Goal: Information Seeking & Learning: Obtain resource

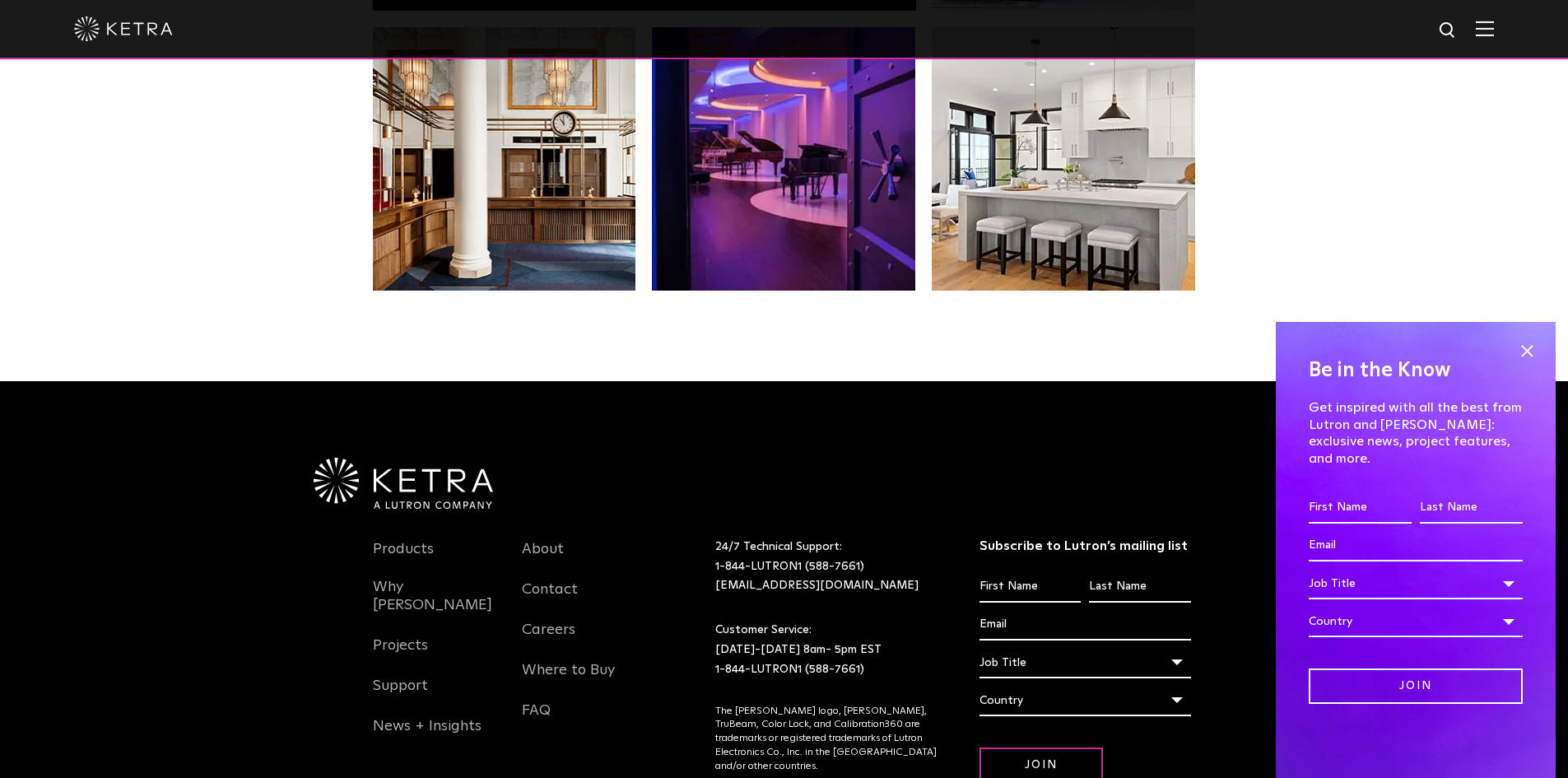
scroll to position [3292, 0]
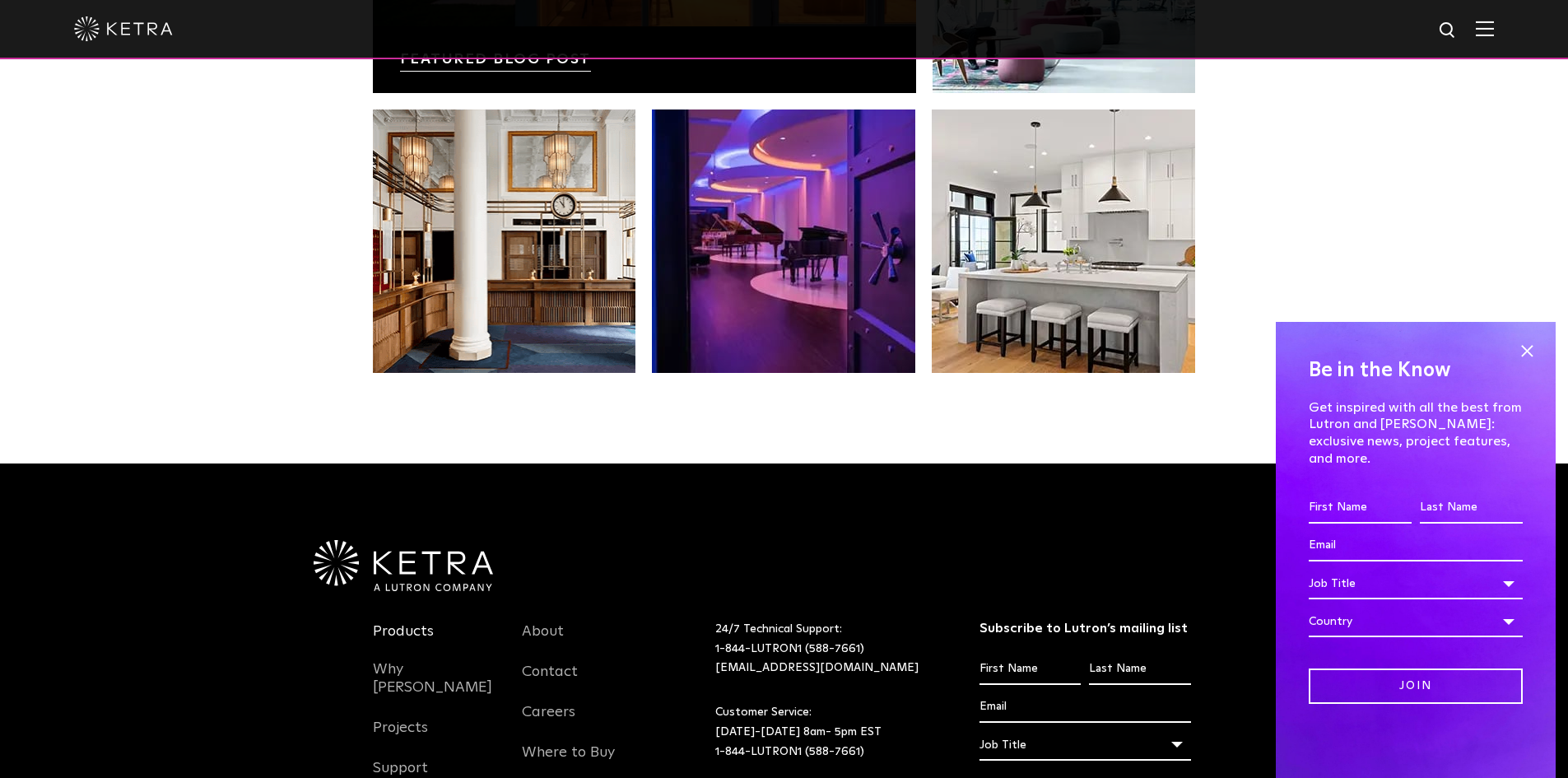
click at [410, 622] on link "Products" at bounding box center [404, 641] width 61 height 38
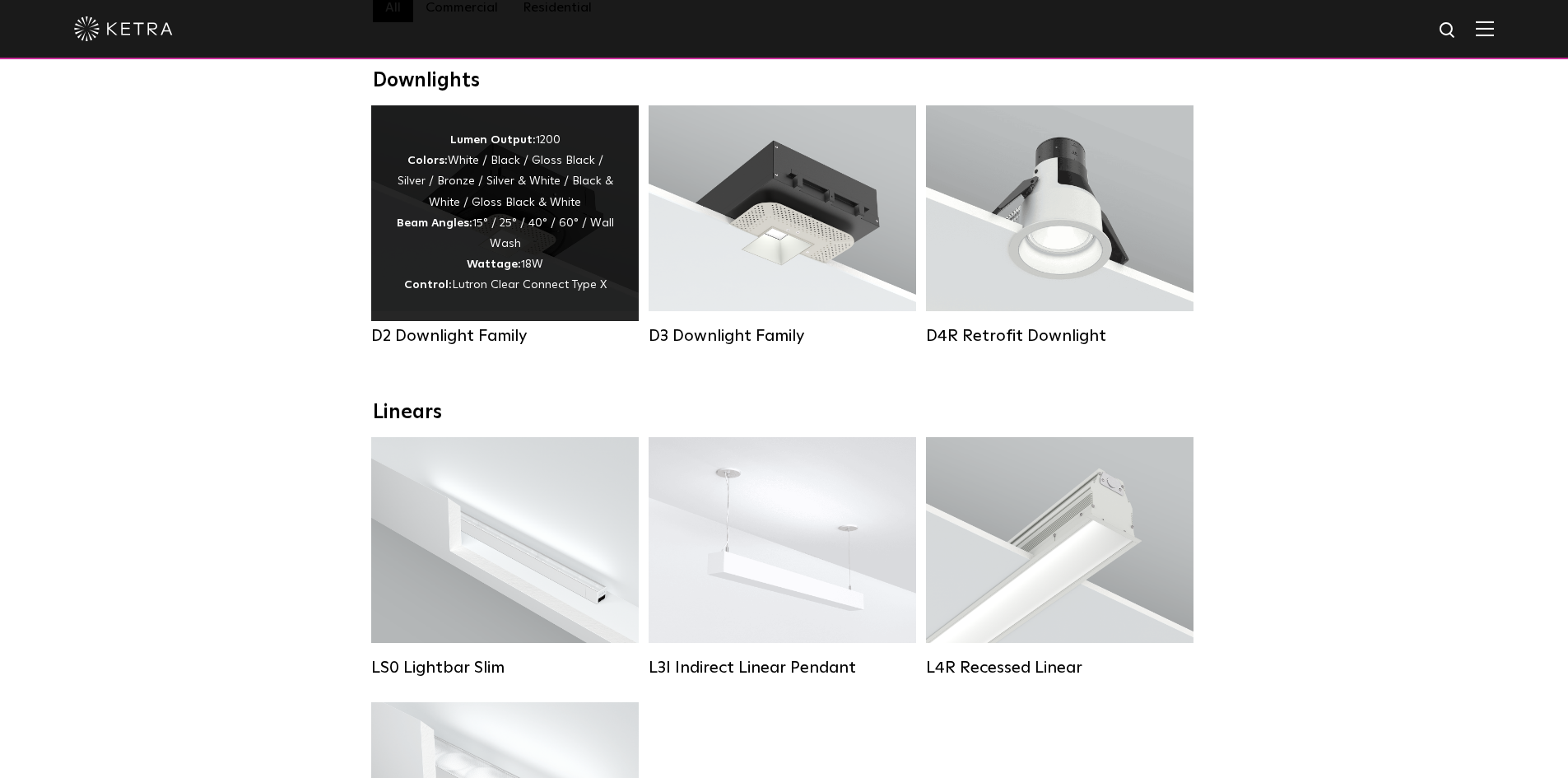
scroll to position [247, 0]
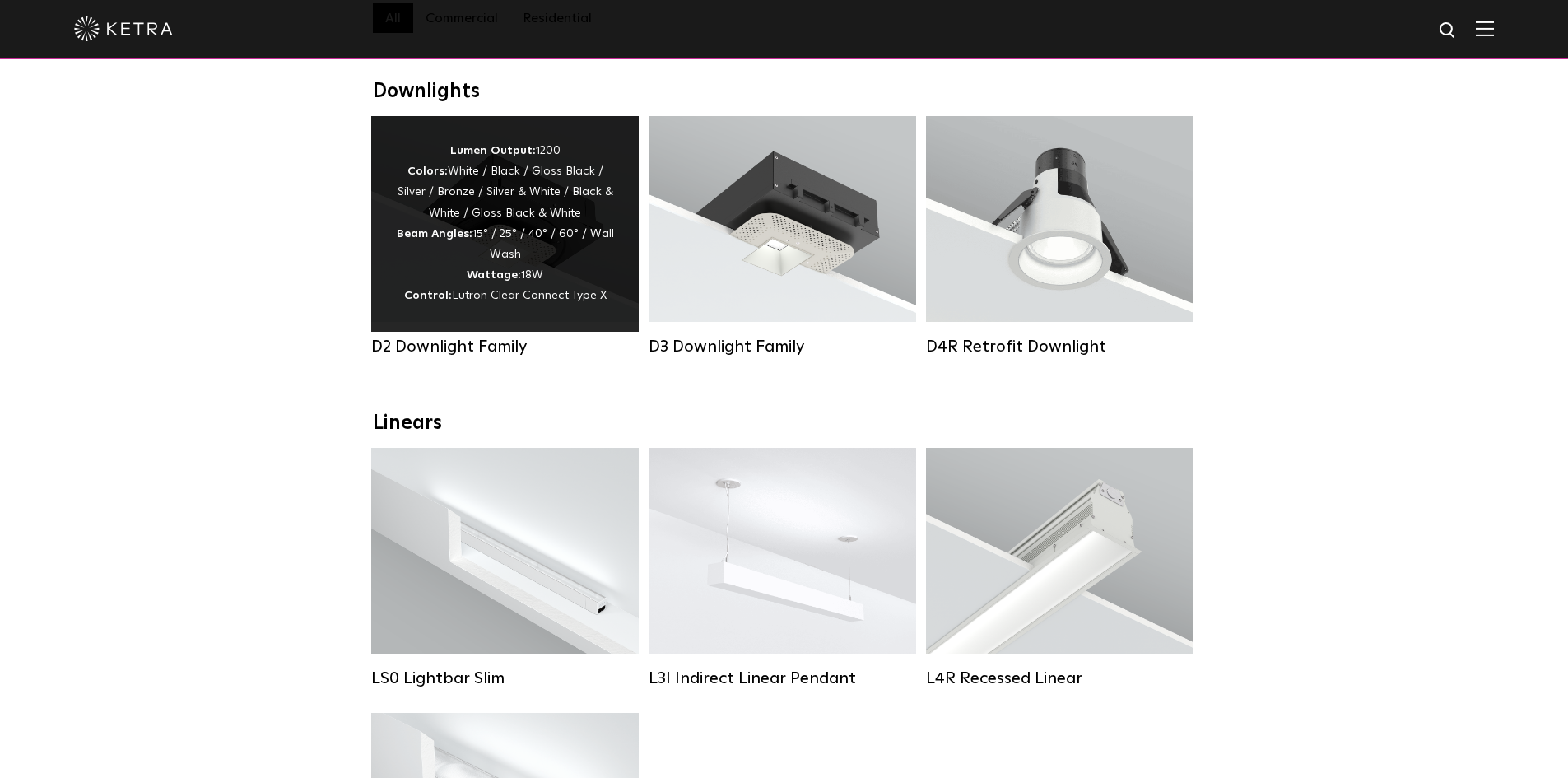
click at [454, 278] on div "Lumen Output: 1200 Colors: White / Black / Gloss Black / Silver / Bronze / Silv…" at bounding box center [505, 224] width 219 height 166
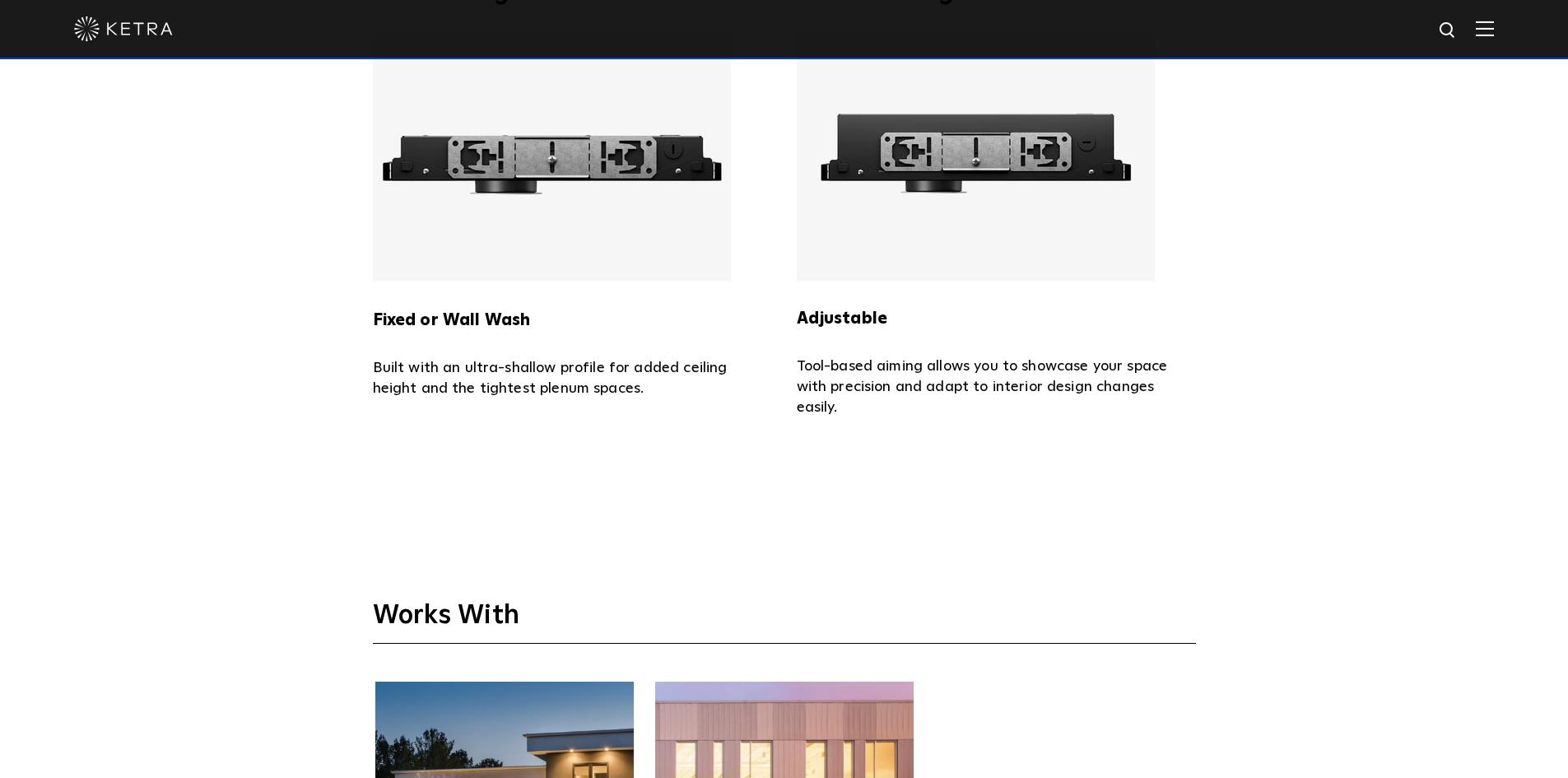
scroll to position [3622, 0]
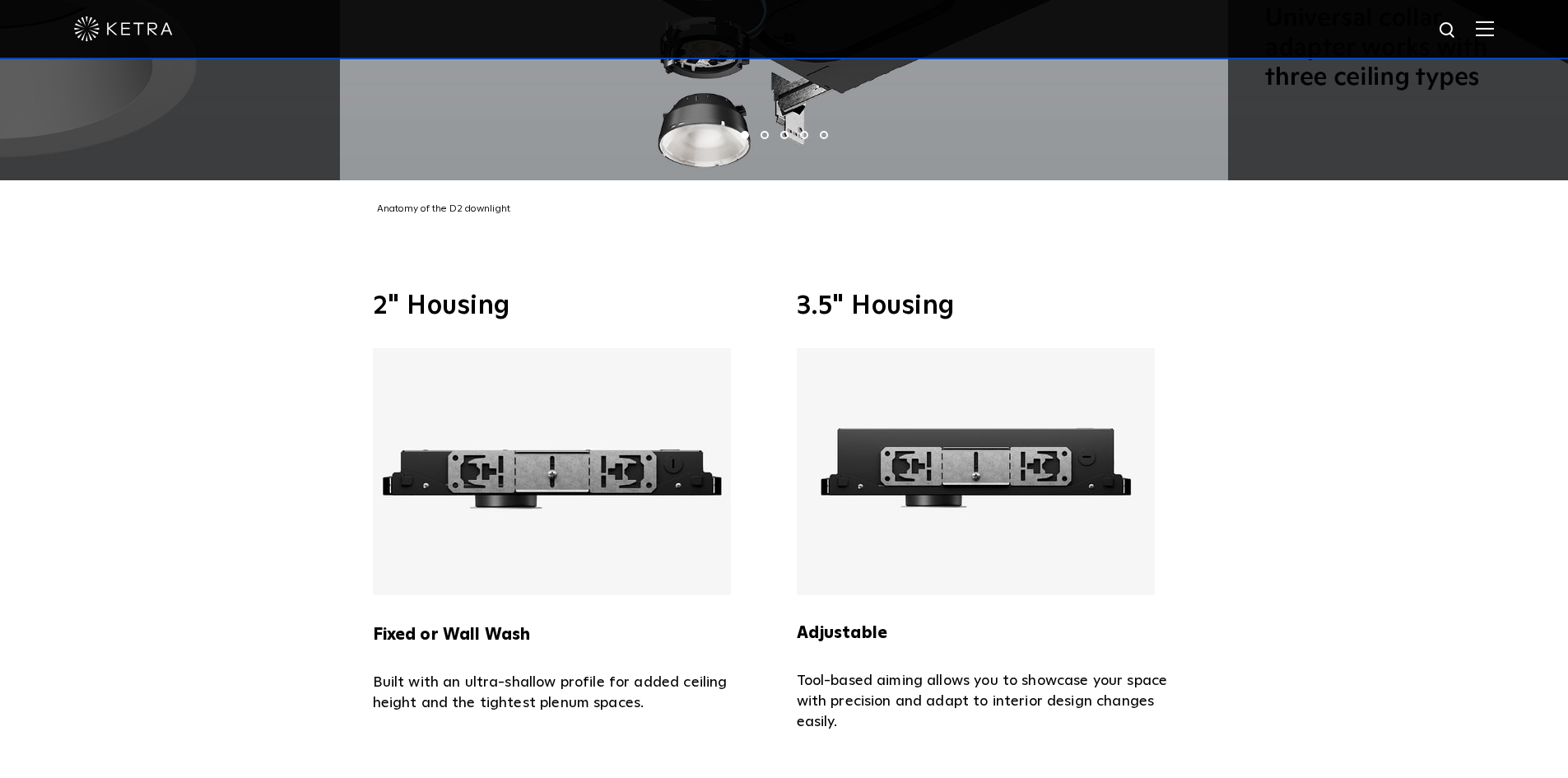
click at [913, 437] on img at bounding box center [975, 471] width 358 height 247
click at [870, 587] on div "Adjustable Tool-based aiming allows you to showcase your space with precision a…" at bounding box center [996, 540] width 399 height 385
click at [870, 625] on strong "Adjustable" at bounding box center [842, 633] width 92 height 17
click at [895, 455] on img at bounding box center [975, 471] width 358 height 247
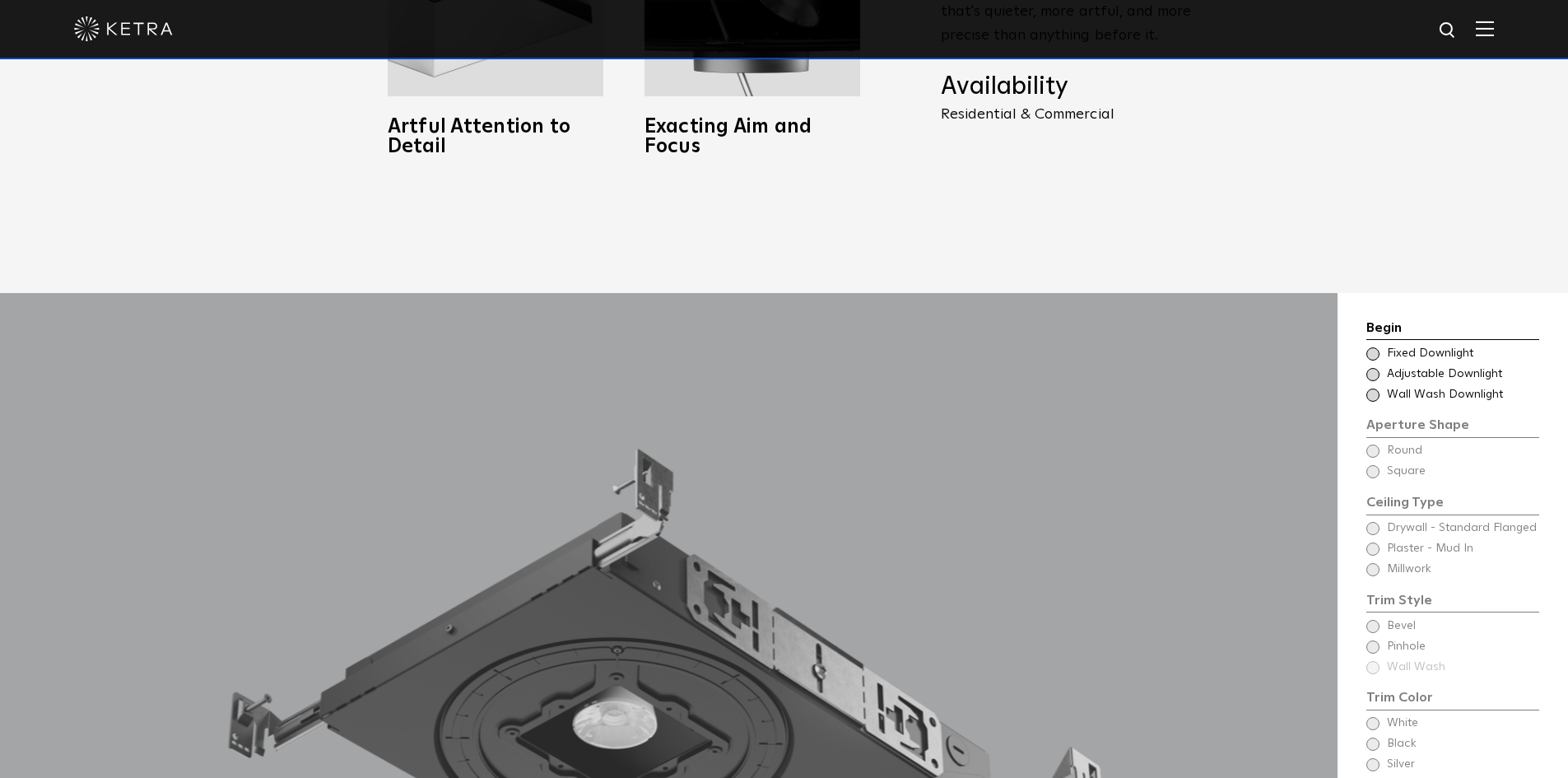
scroll to position [1316, 0]
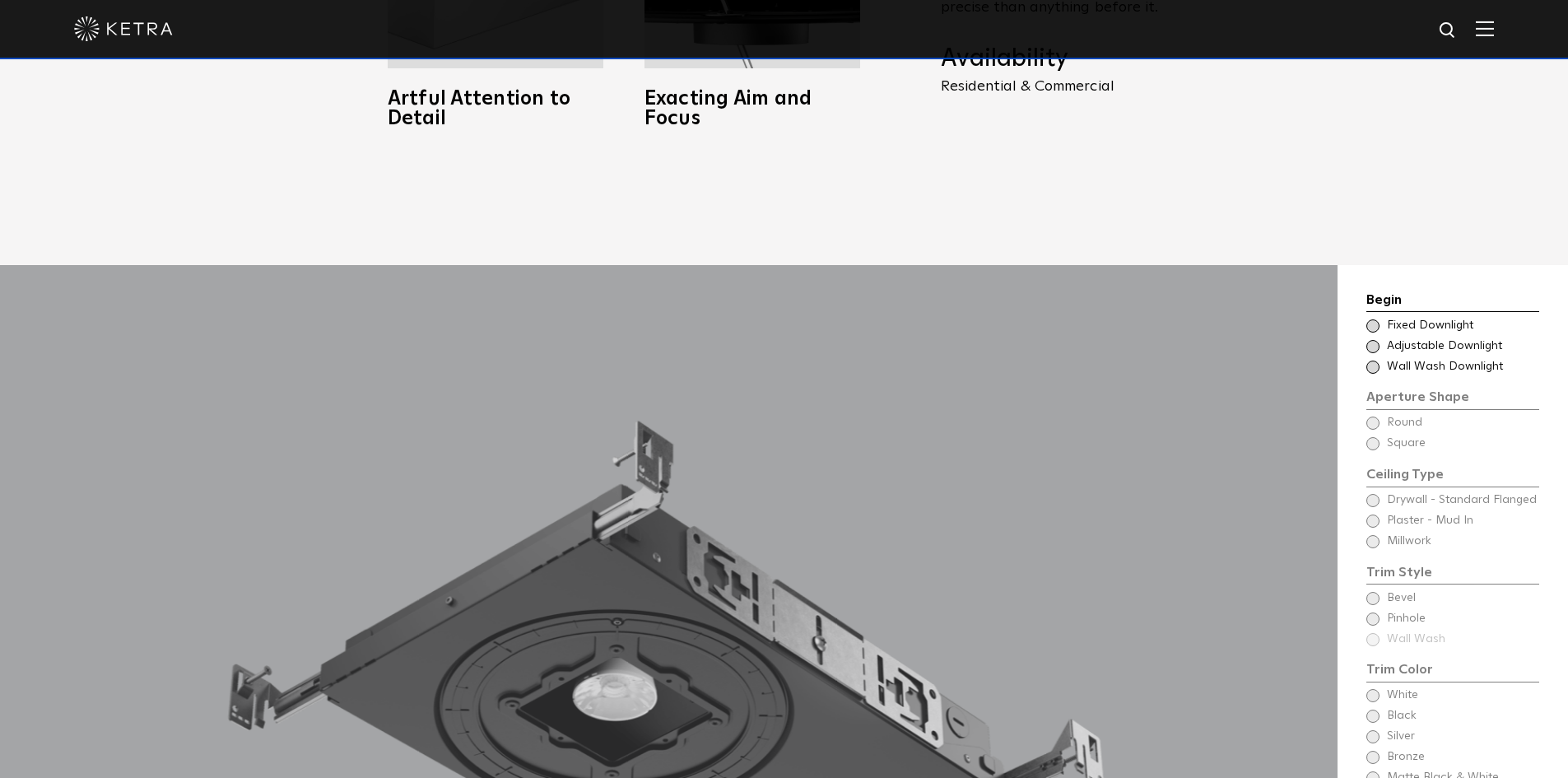
click at [1373, 340] on span at bounding box center [1372, 346] width 13 height 13
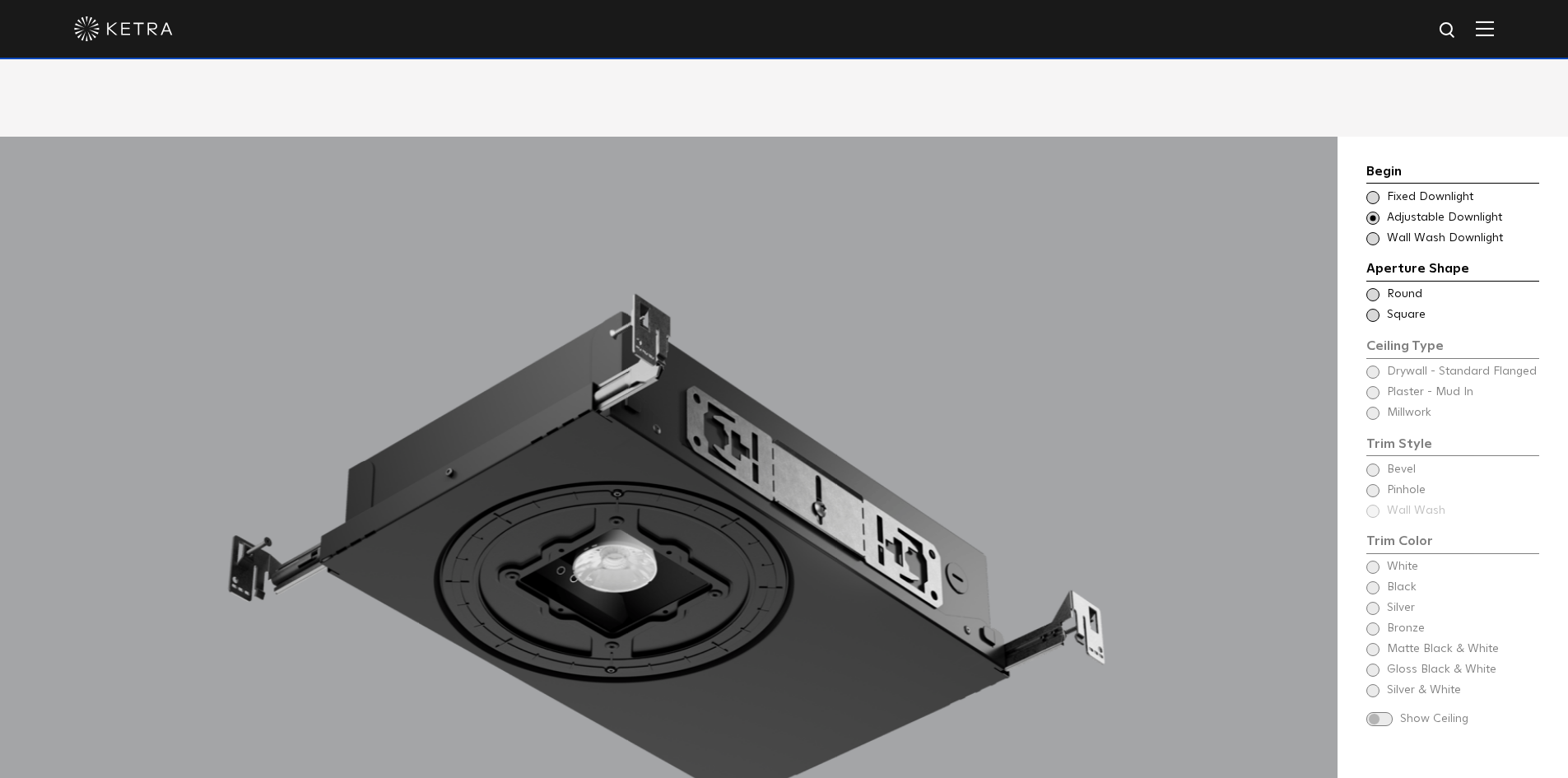
scroll to position [1482, 0]
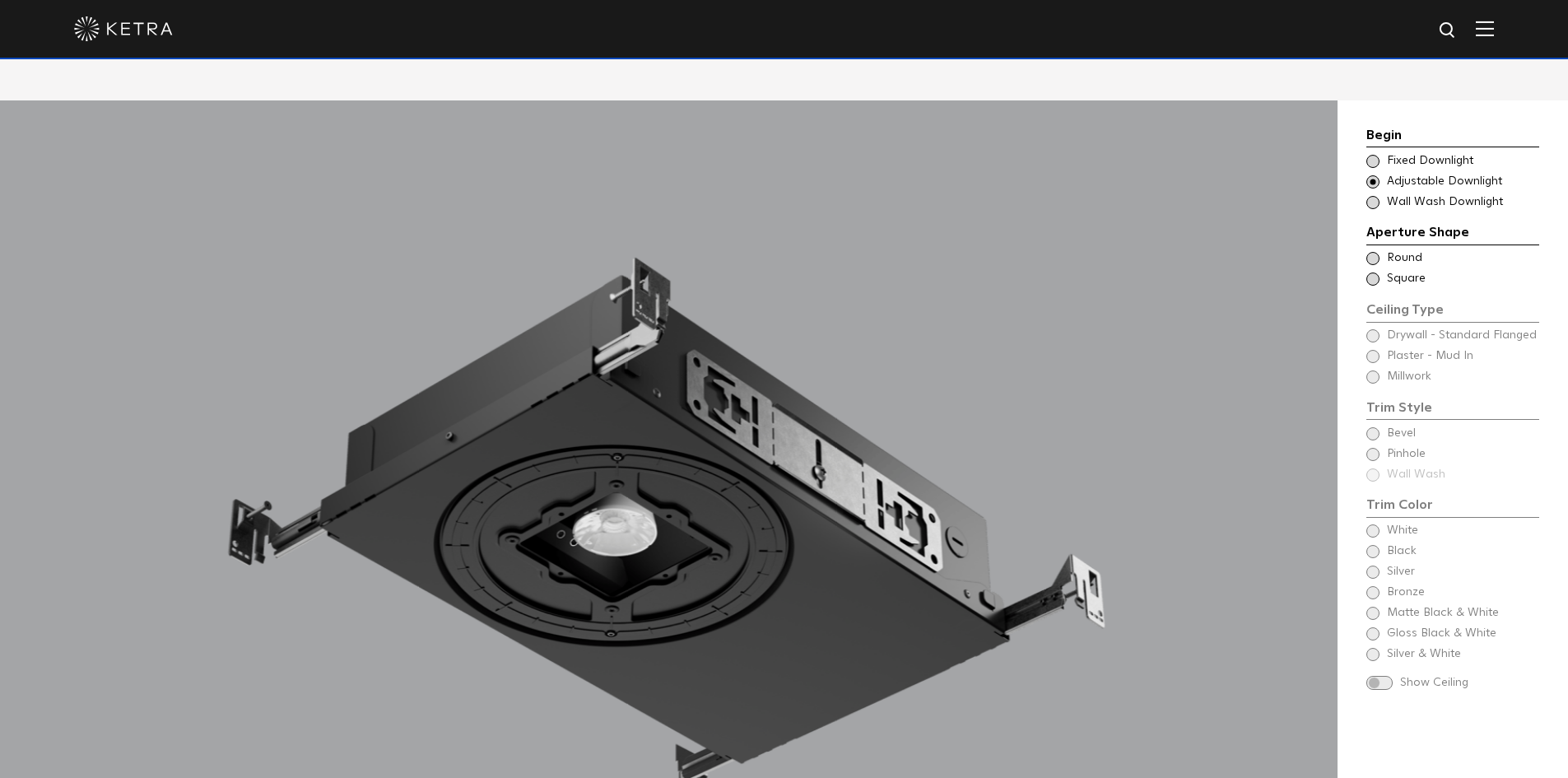
click at [1371, 252] on span at bounding box center [1372, 258] width 13 height 13
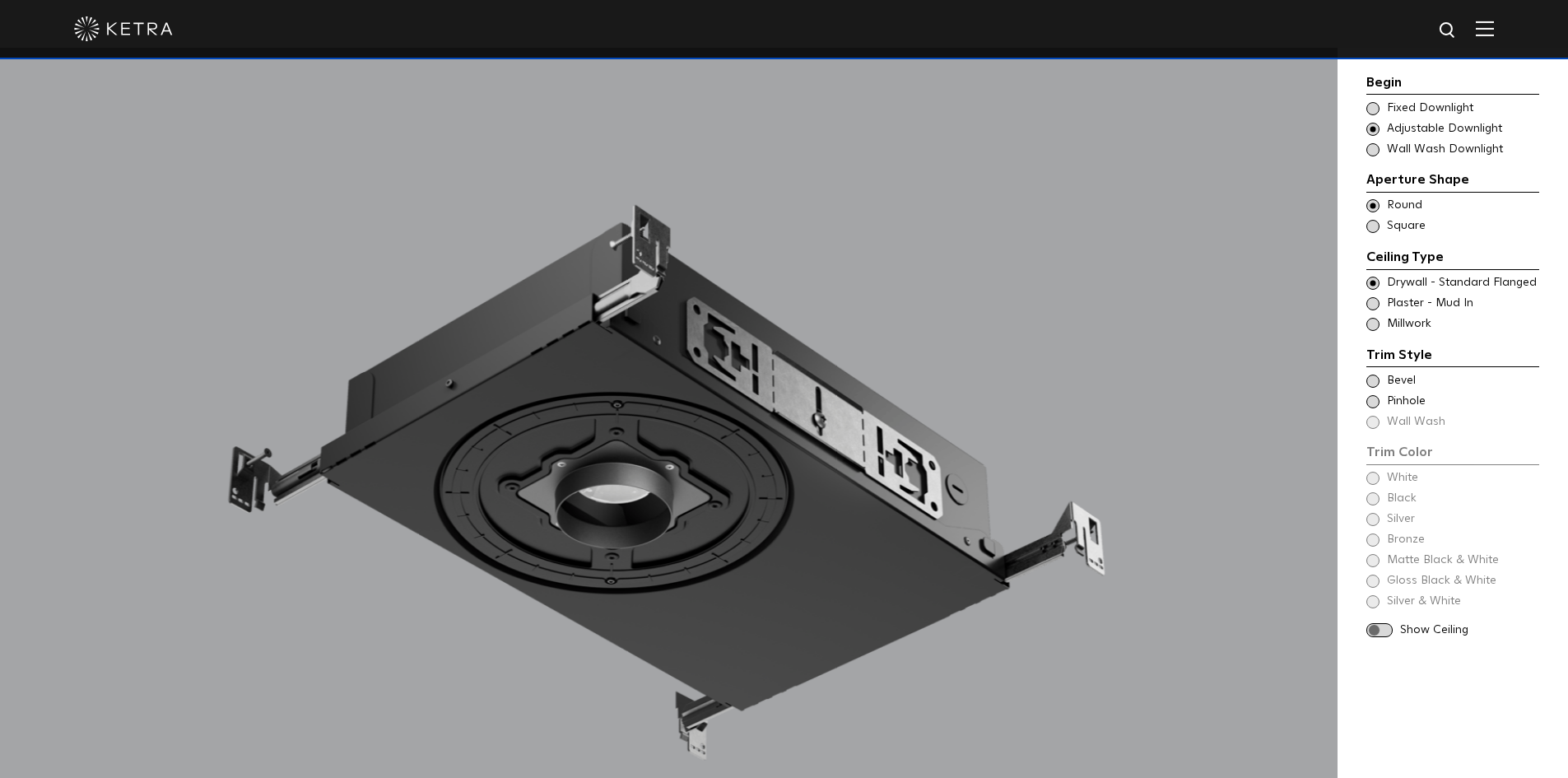
scroll to position [1564, 0]
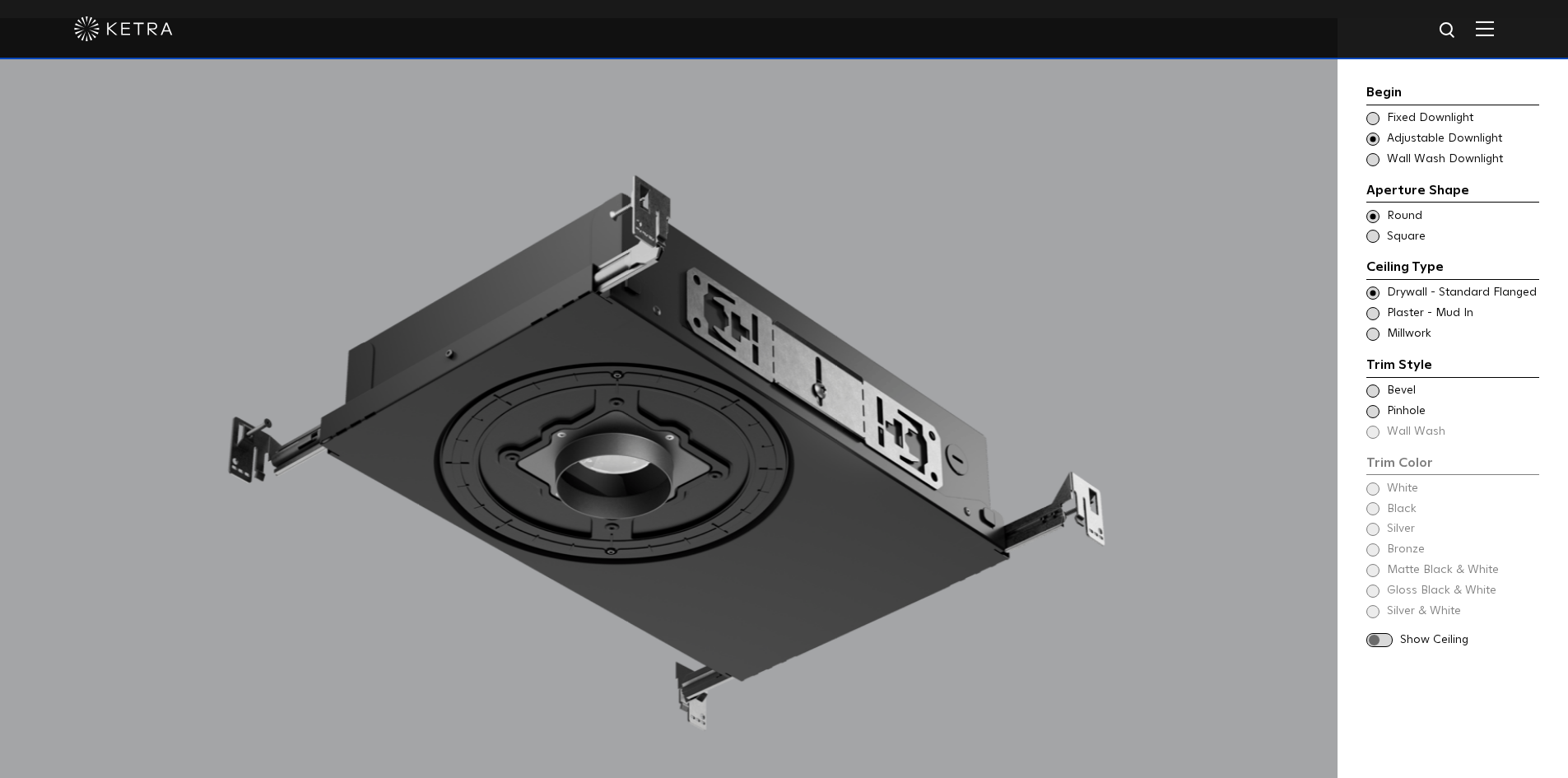
click at [1372, 331] on span at bounding box center [1372, 334] width 13 height 13
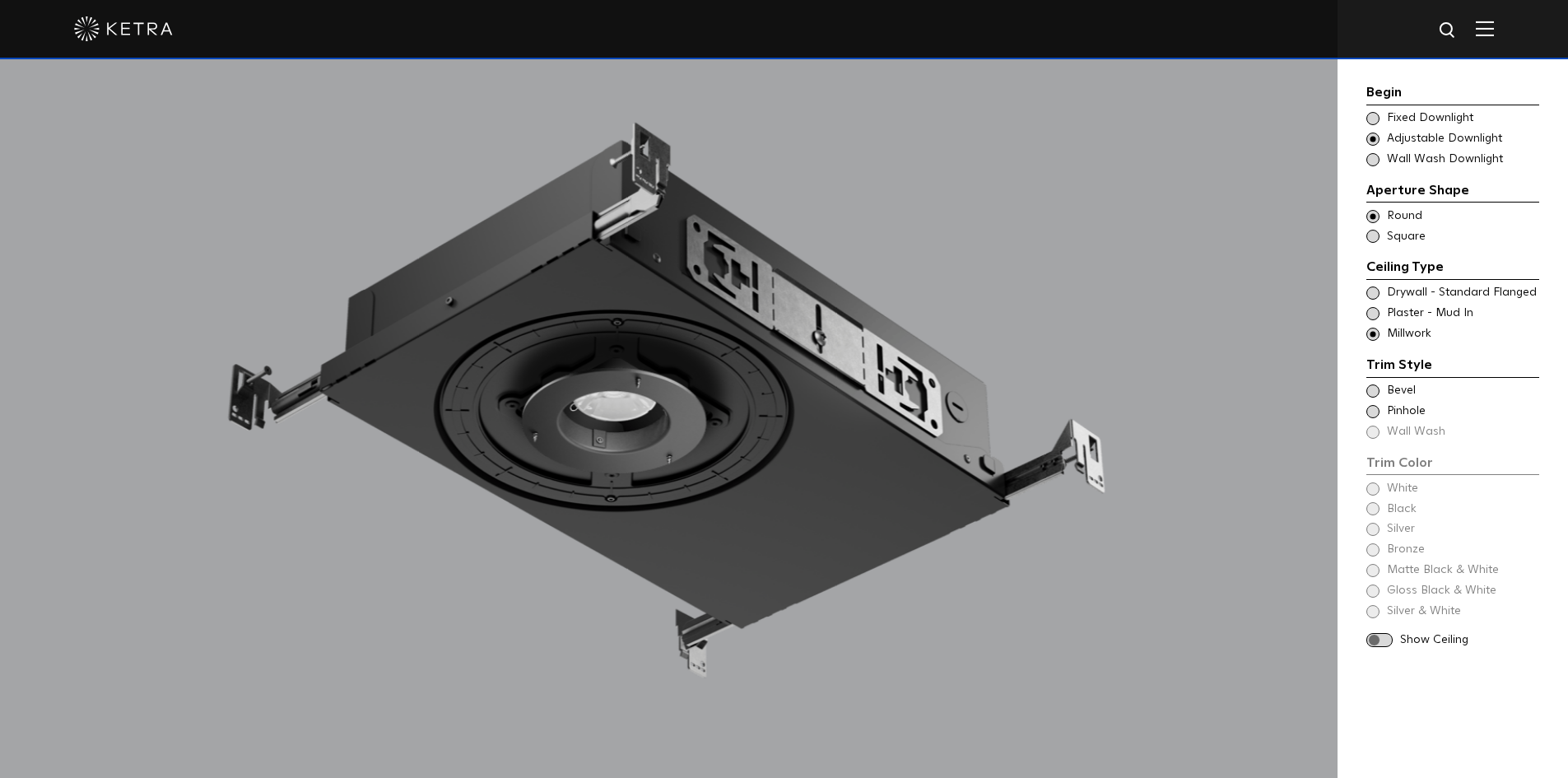
scroll to position [1646, 0]
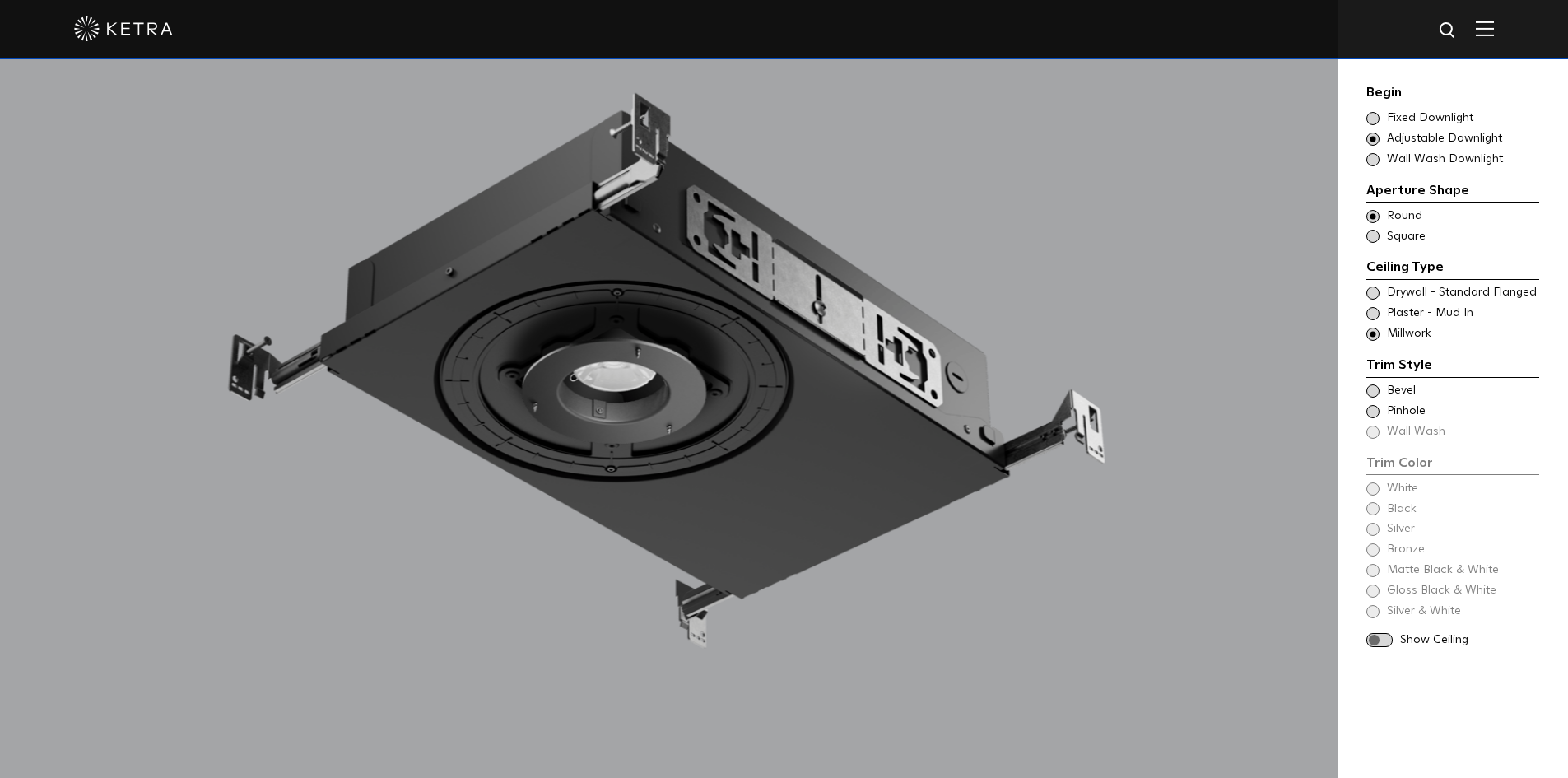
click at [1371, 407] on span at bounding box center [1372, 411] width 13 height 13
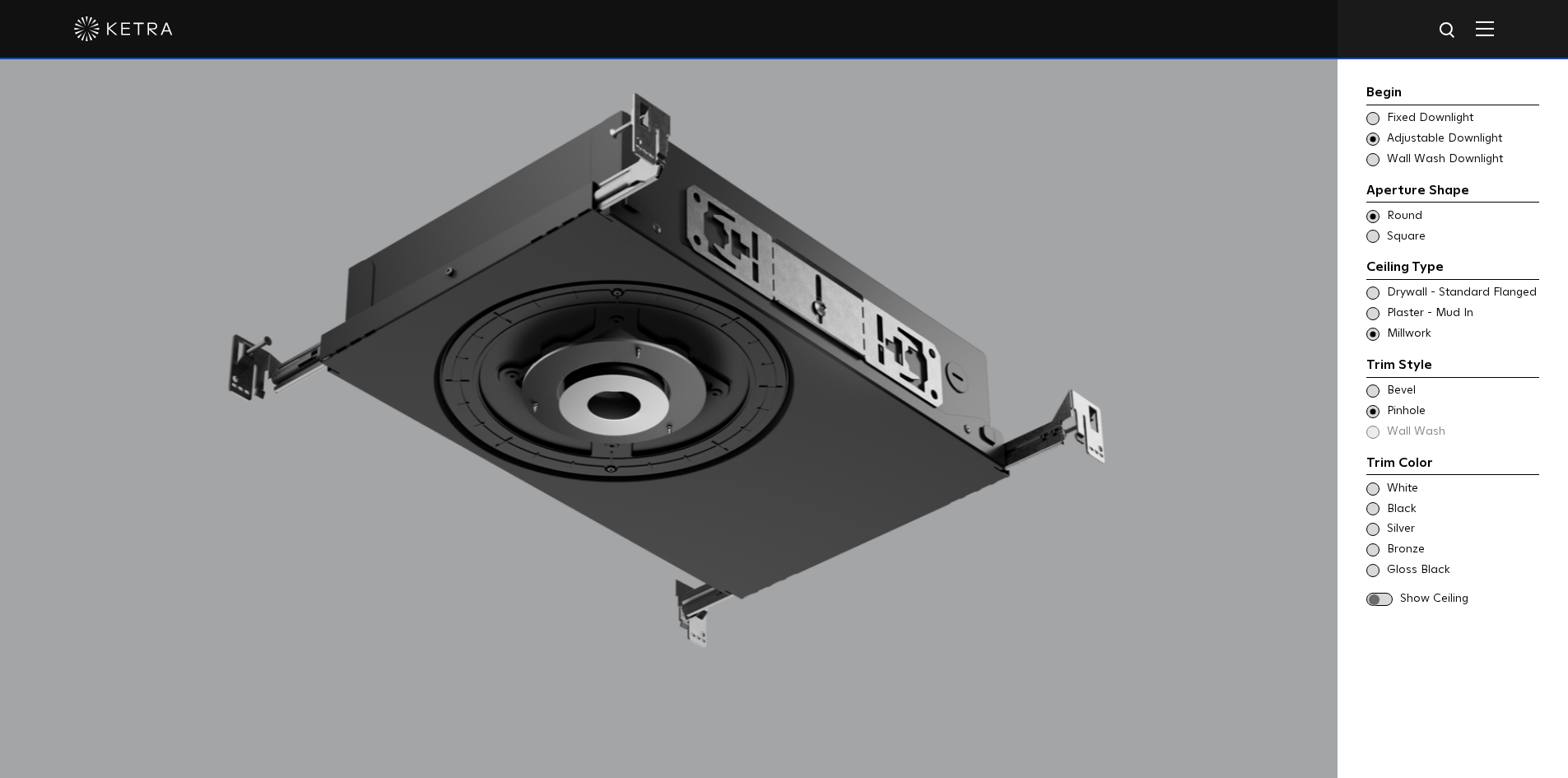
click at [1371, 490] on span at bounding box center [1372, 489] width 13 height 13
click at [1387, 599] on span at bounding box center [1379, 600] width 26 height 14
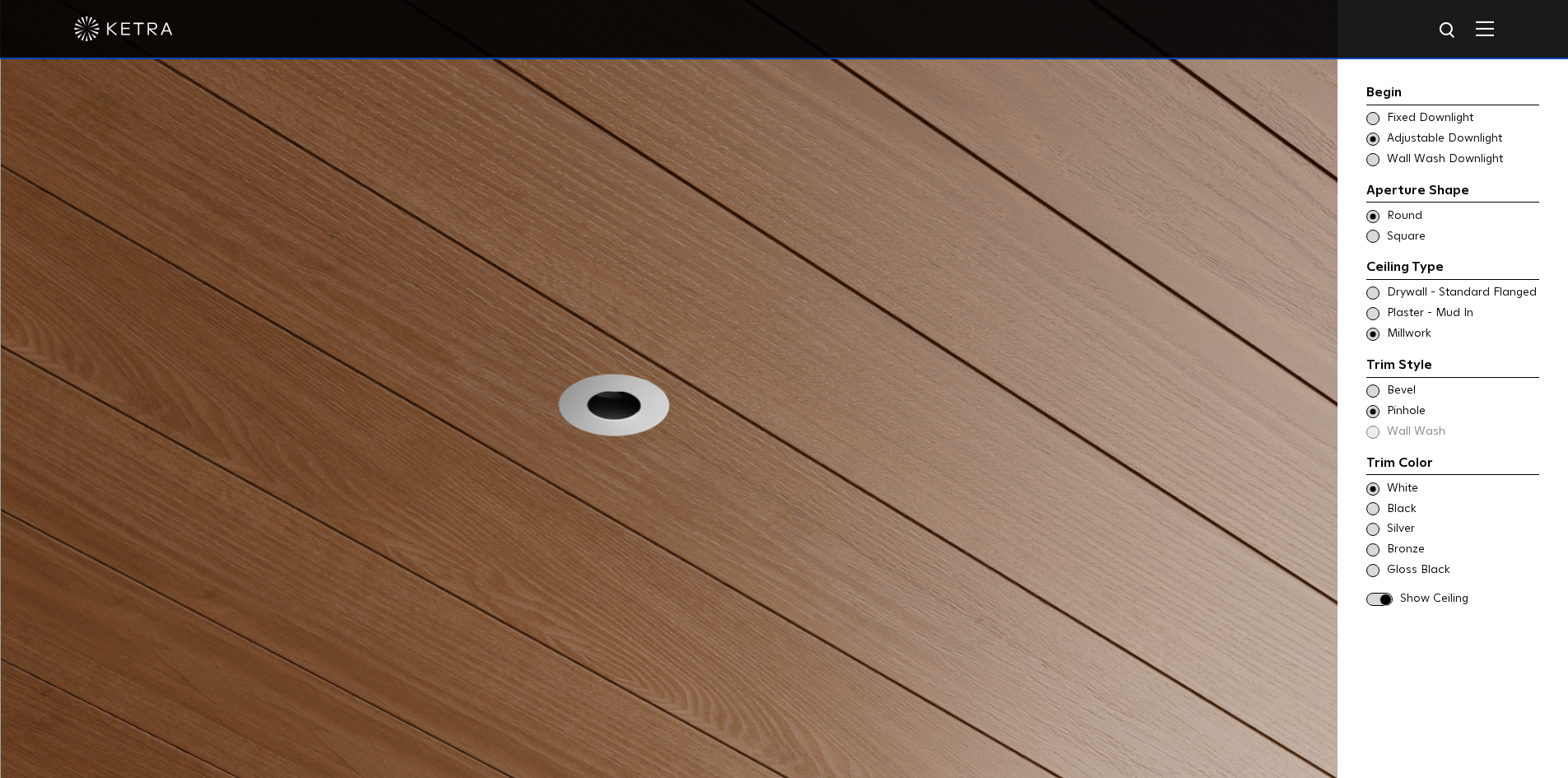
click at [1370, 501] on div "Black" at bounding box center [1453, 509] width 173 height 17
click at [1373, 531] on span at bounding box center [1372, 529] width 13 height 13
click at [1373, 554] on span at bounding box center [1372, 549] width 13 height 13
click at [1374, 573] on span at bounding box center [1372, 570] width 13 height 13
click at [1373, 547] on span at bounding box center [1372, 549] width 13 height 13
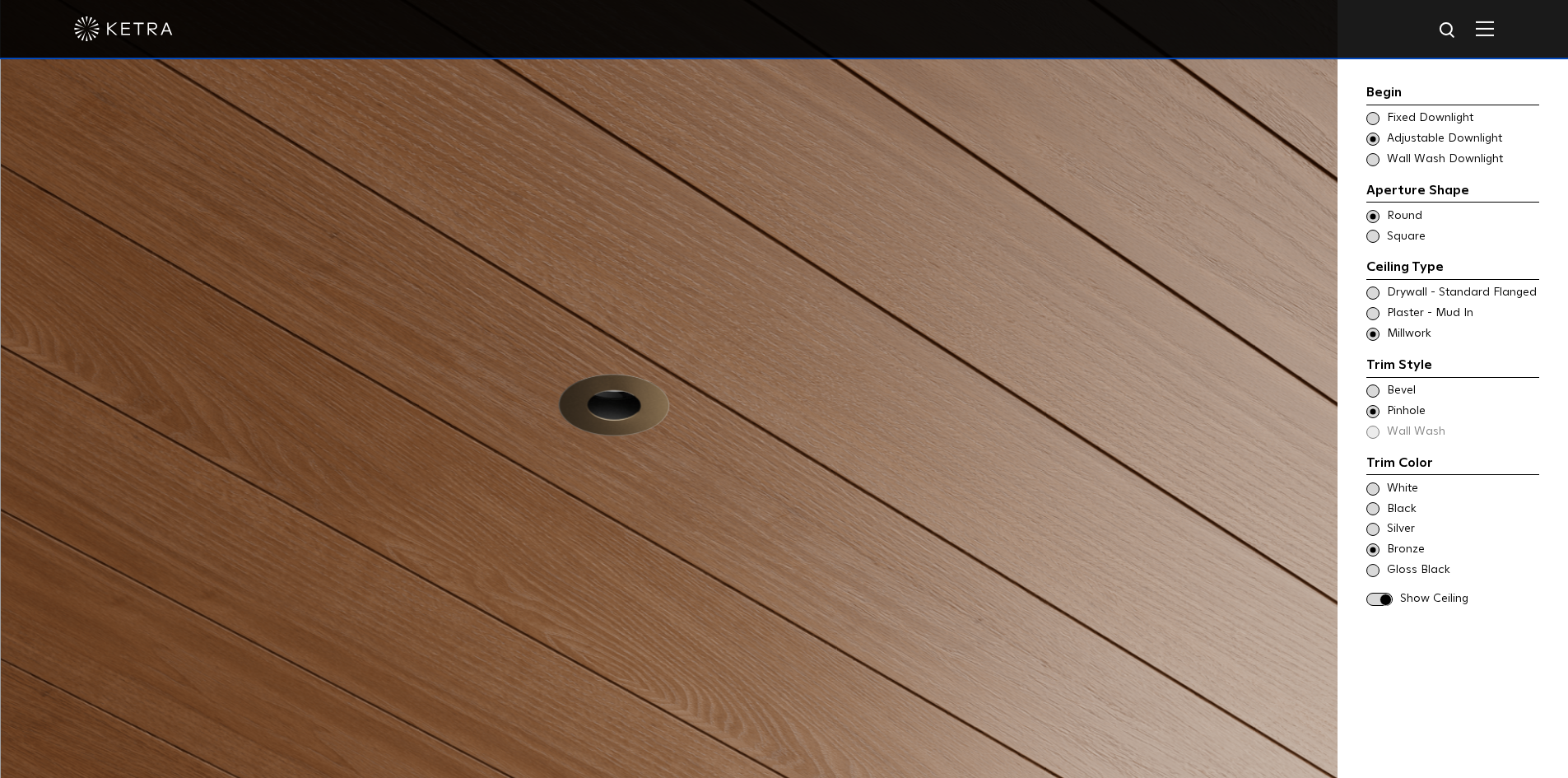
click at [1373, 522] on div "Silver" at bounding box center [1453, 529] width 173 height 17
click at [1371, 511] on span at bounding box center [1372, 508] width 13 height 13
click at [1372, 485] on span at bounding box center [1372, 489] width 13 height 13
click at [1374, 525] on span at bounding box center [1372, 529] width 13 height 13
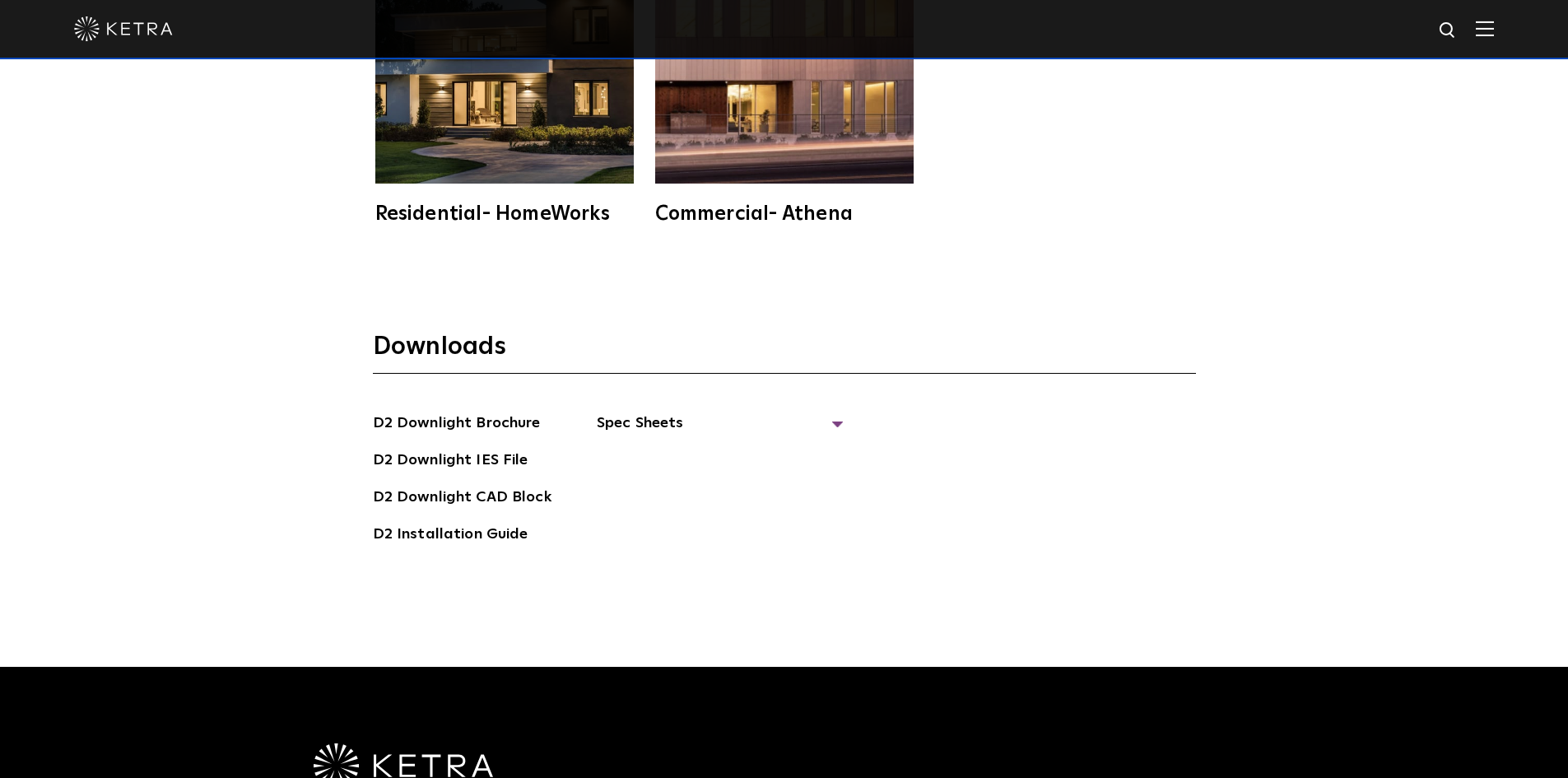
scroll to position [4692, 0]
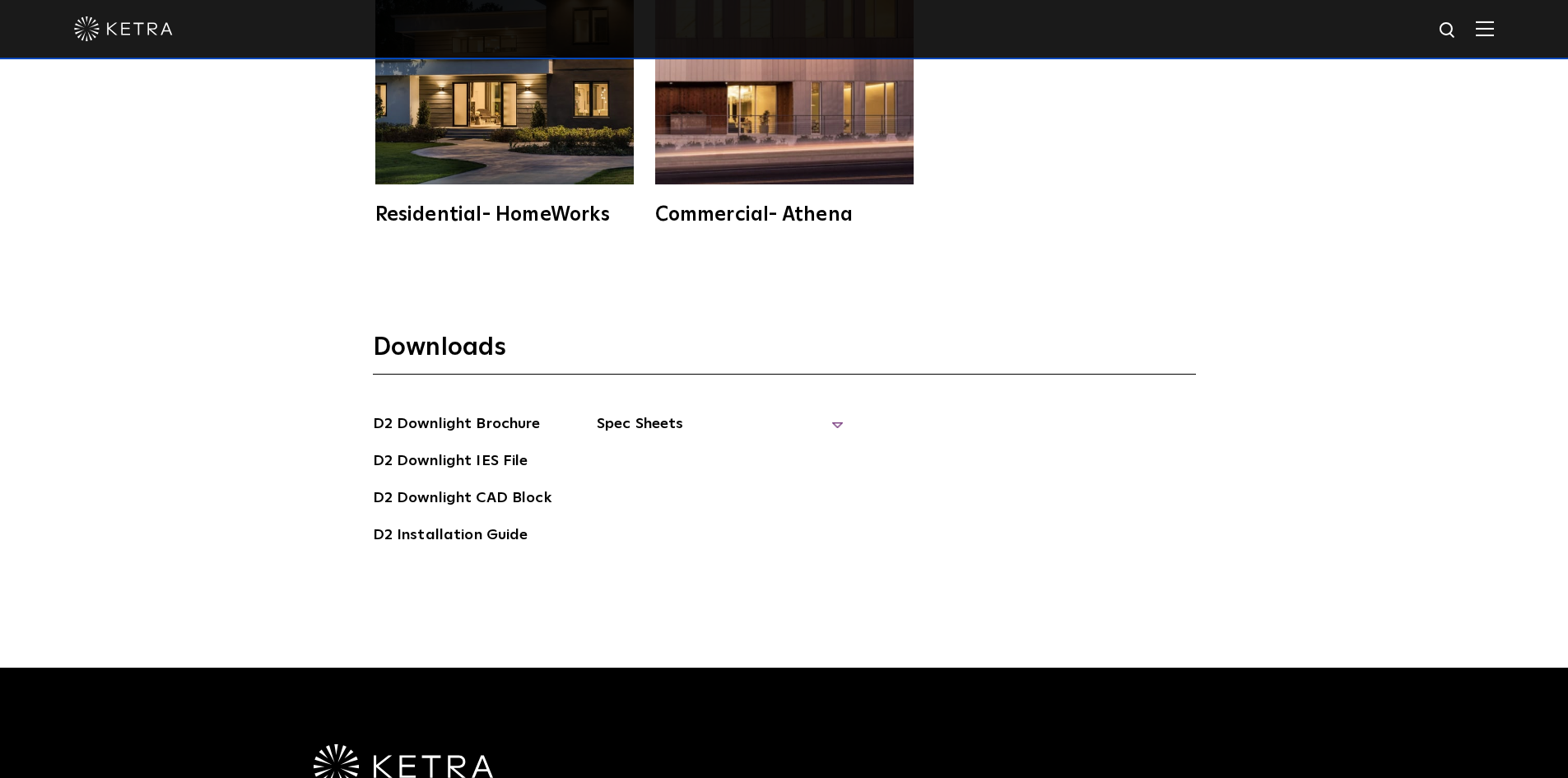
click at [642, 413] on span "Spec Sheets" at bounding box center [720, 430] width 246 height 36
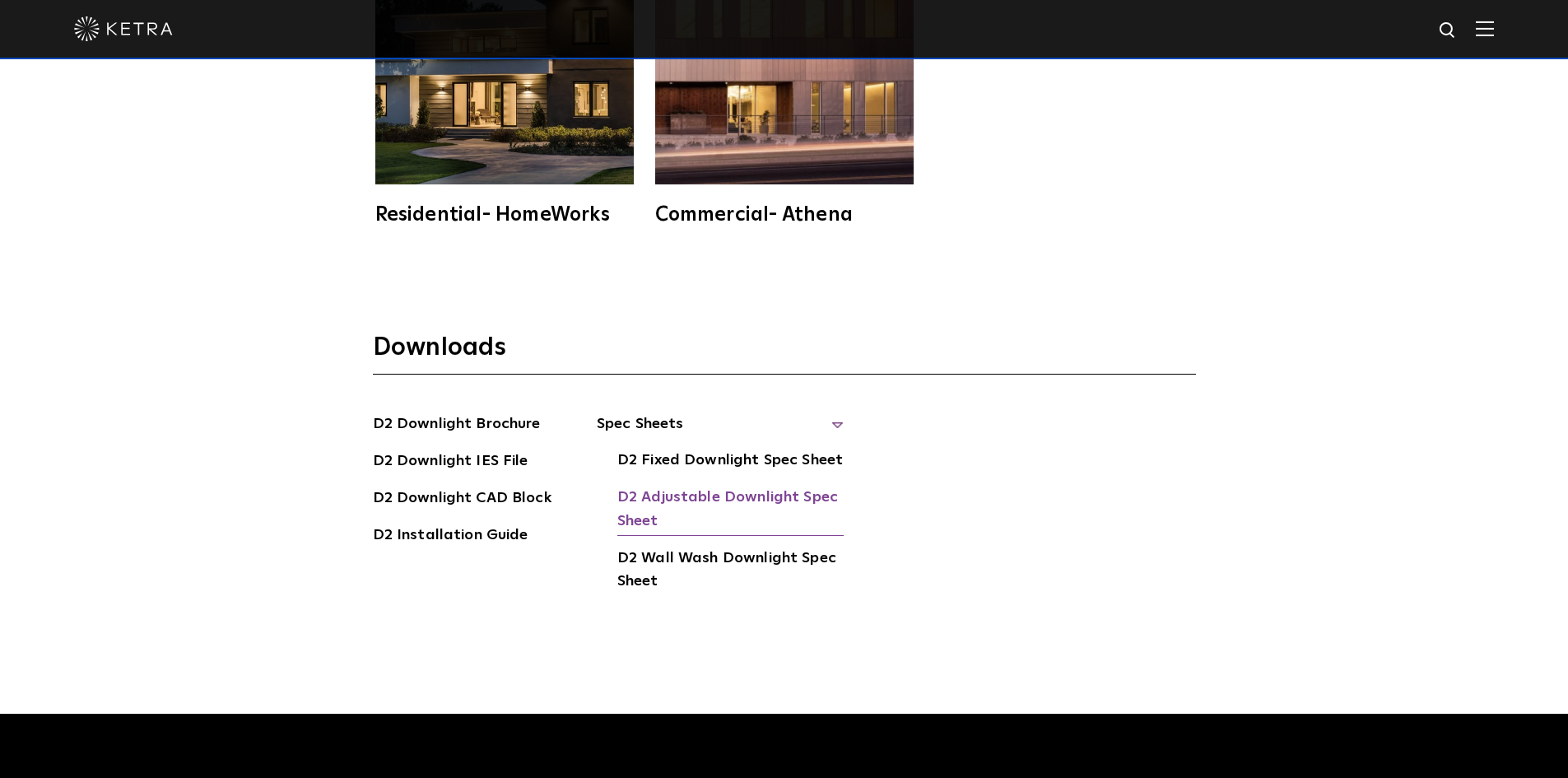
click at [671, 487] on link "D2 Adjustable Downlight Spec Sheet" at bounding box center [730, 511] width 226 height 50
